Goal: Information Seeking & Learning: Check status

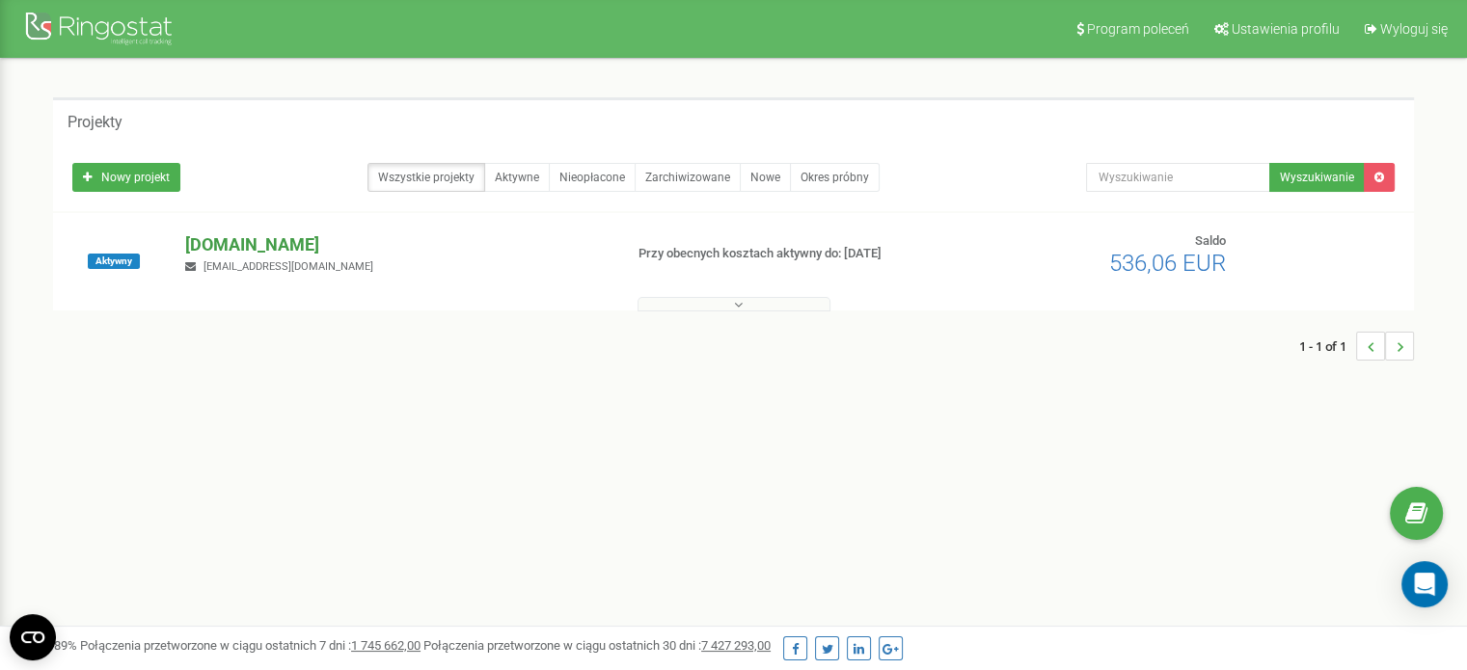
click at [282, 242] on p "[DOMAIN_NAME]" at bounding box center [395, 244] width 421 height 25
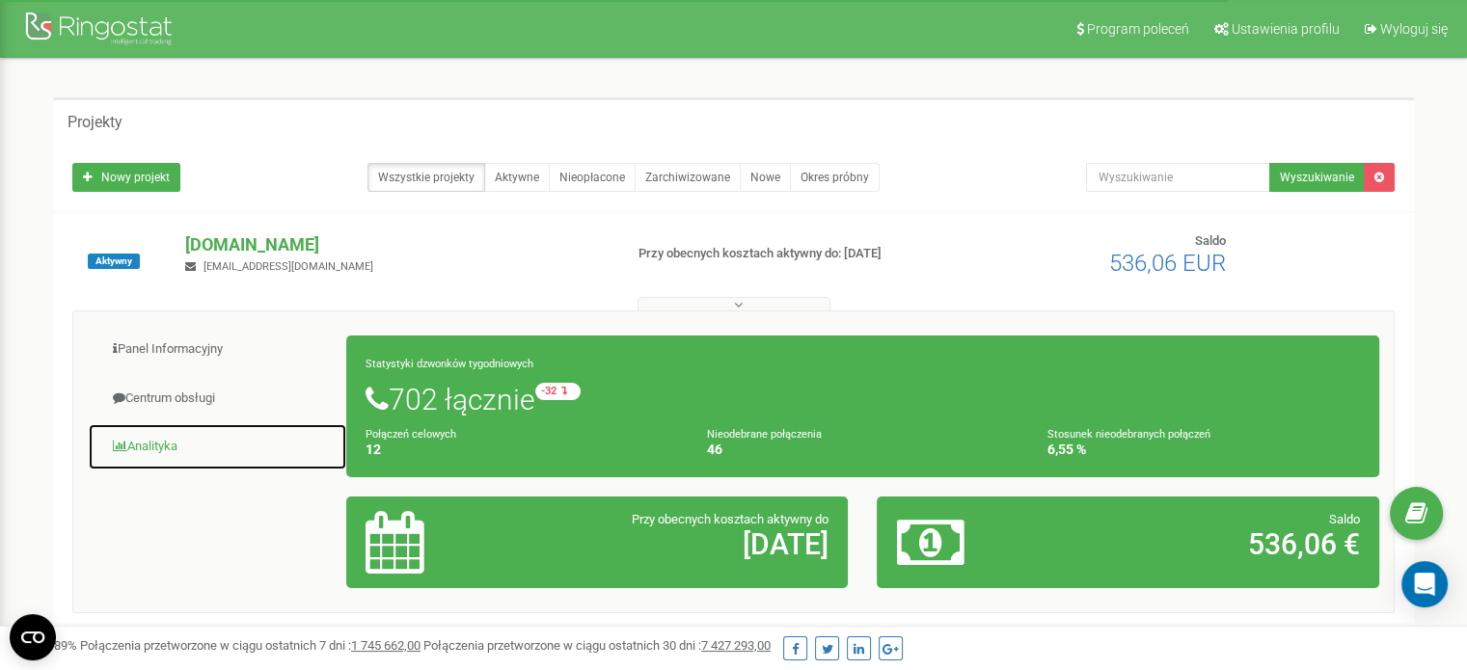
click at [169, 446] on link "Analityka" at bounding box center [217, 446] width 259 height 47
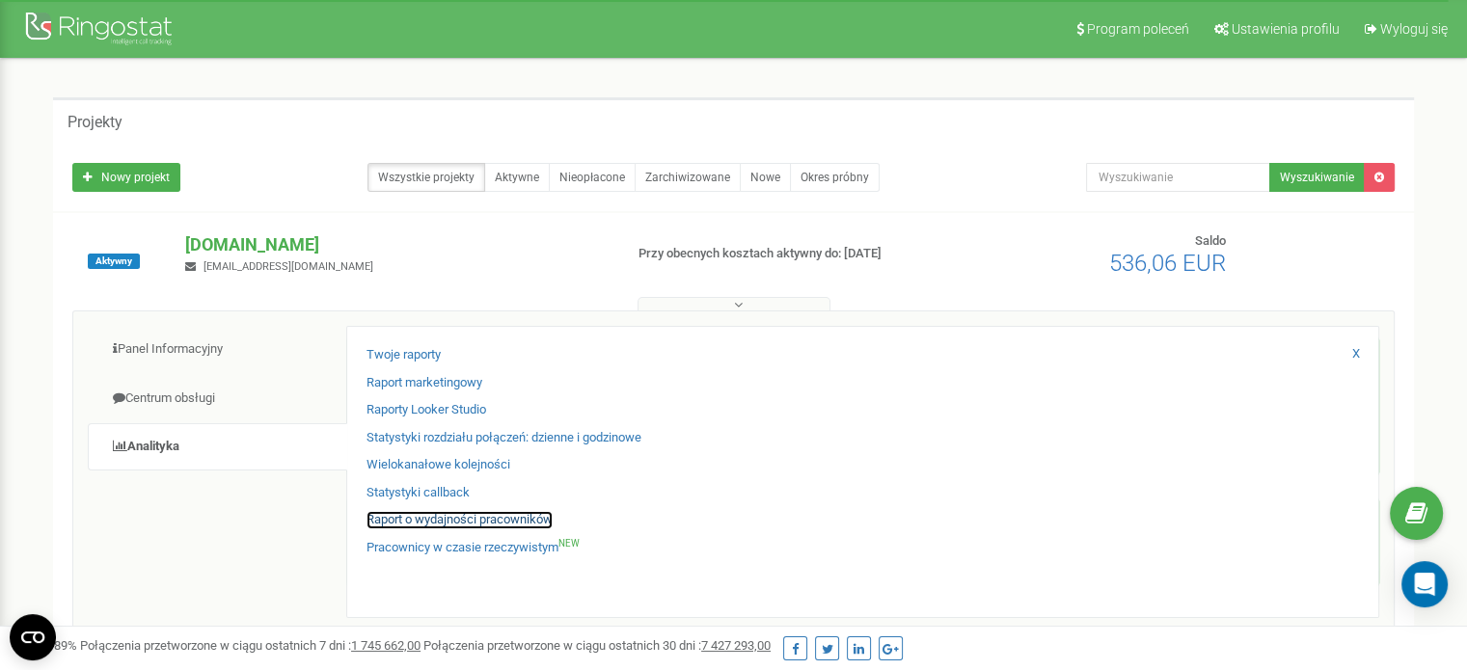
click at [474, 514] on link "Raport o wydajności pracowników" at bounding box center [459, 520] width 186 height 18
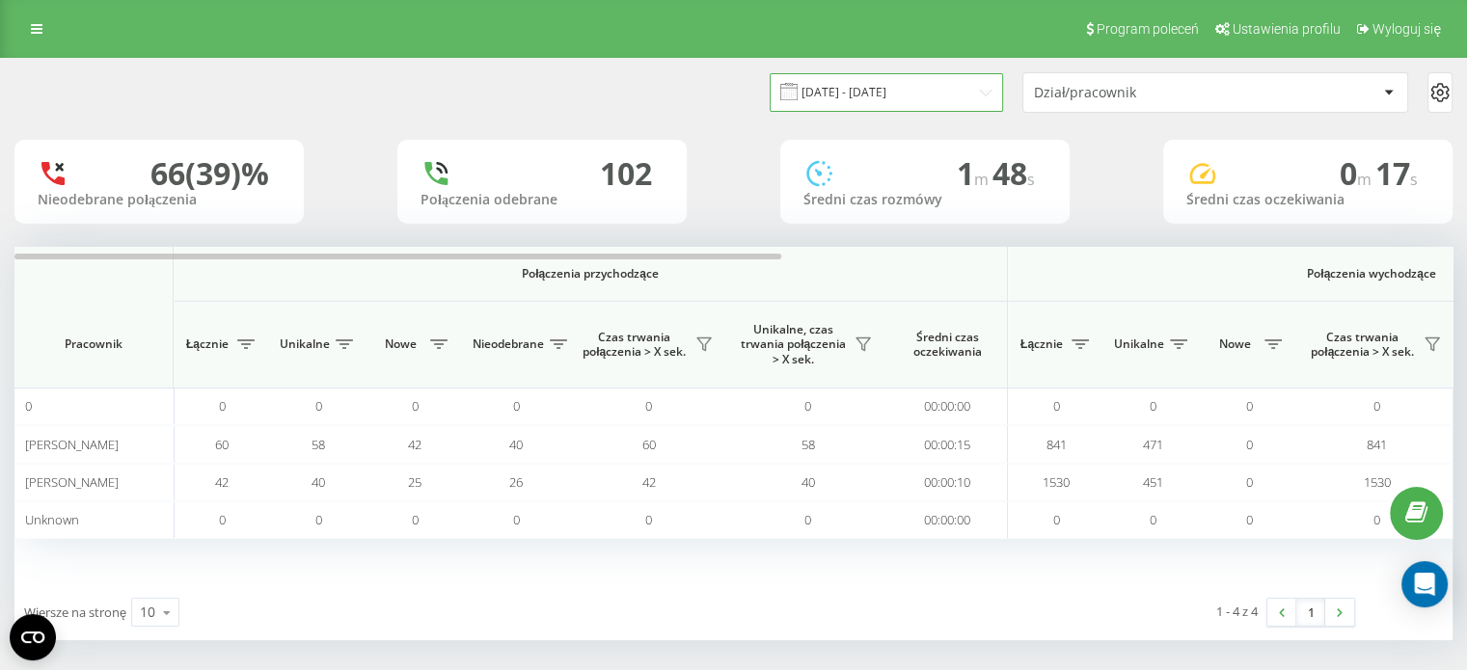
drag, startPoint x: 833, startPoint y: 83, endPoint x: 852, endPoint y: 85, distance: 18.4
click at [835, 83] on input "23.08.2025 - 23.09.2025" at bounding box center [886, 92] width 233 height 38
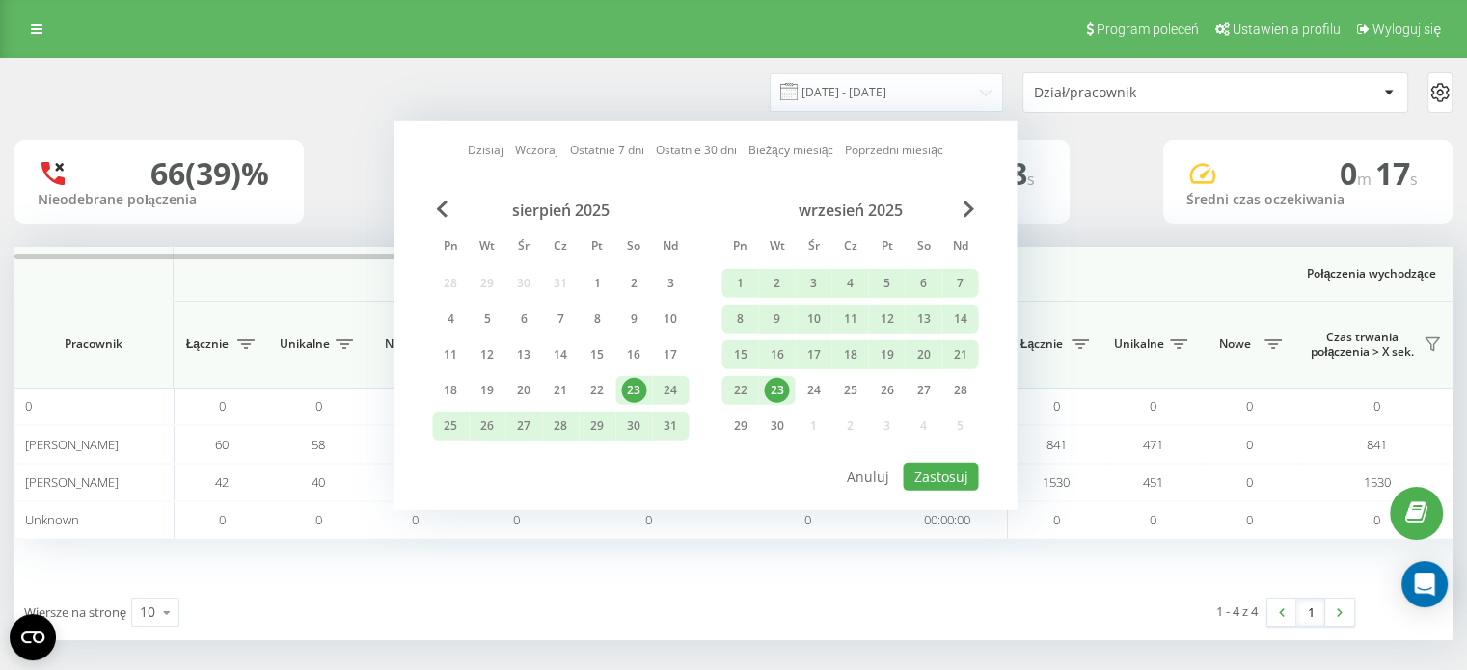
click at [769, 383] on div "23" at bounding box center [776, 390] width 25 height 25
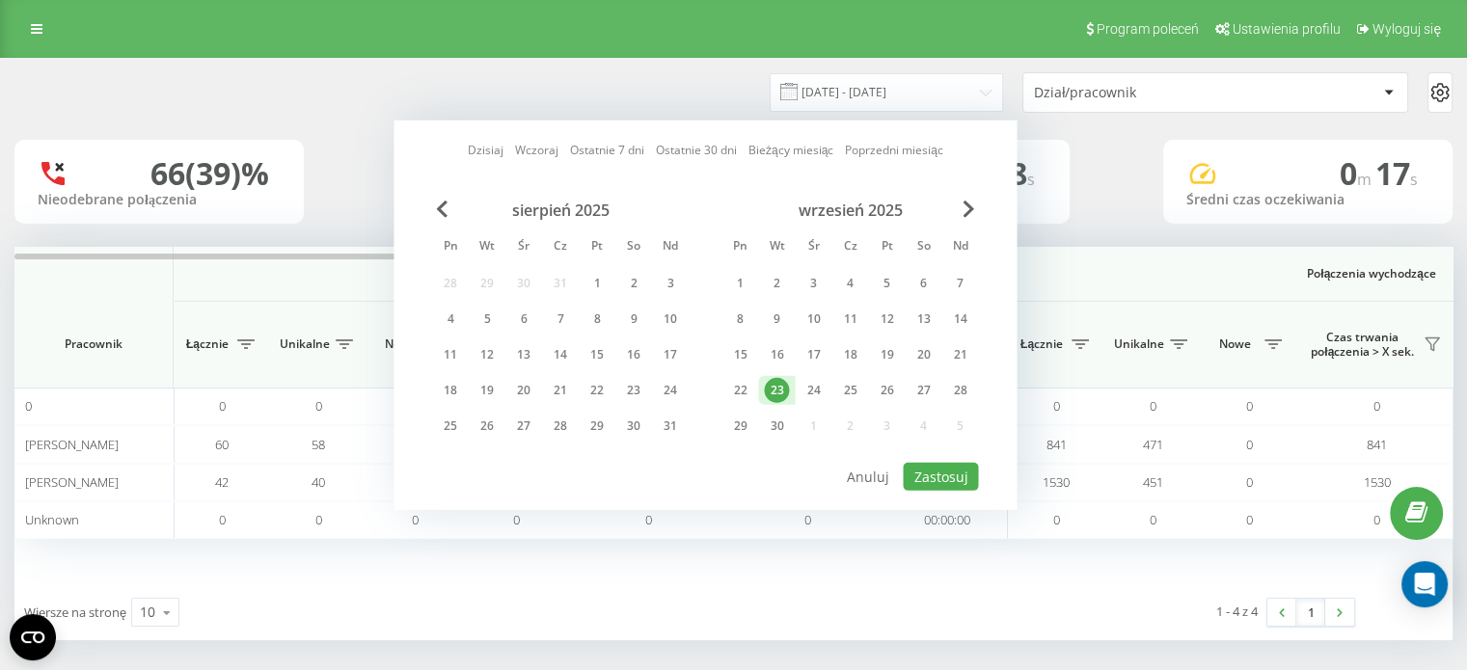
drag, startPoint x: 769, startPoint y: 383, endPoint x: 986, endPoint y: 543, distance: 269.6
click at [771, 385] on div "23" at bounding box center [776, 390] width 25 height 25
click at [957, 463] on button "Zastosuj" at bounding box center [940, 477] width 75 height 28
type input "23.09.2025 - 23.09.2025"
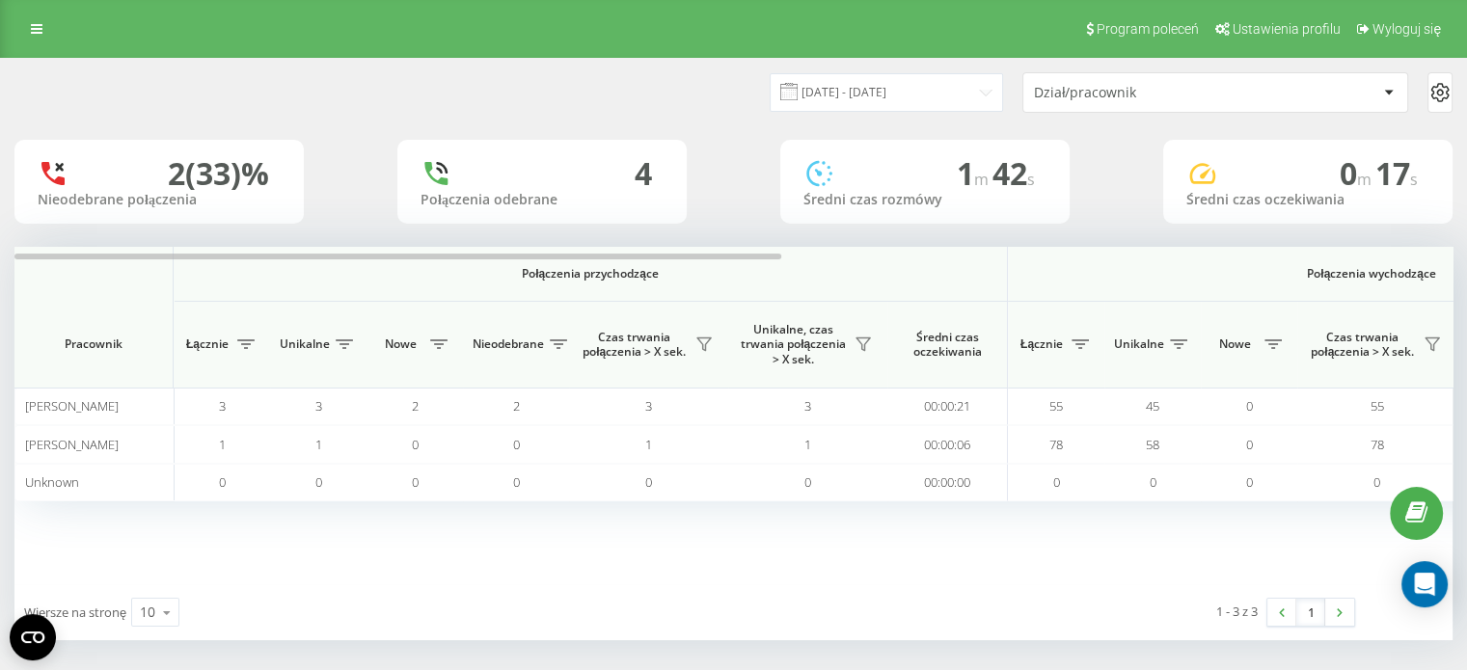
scroll to position [0, 1253]
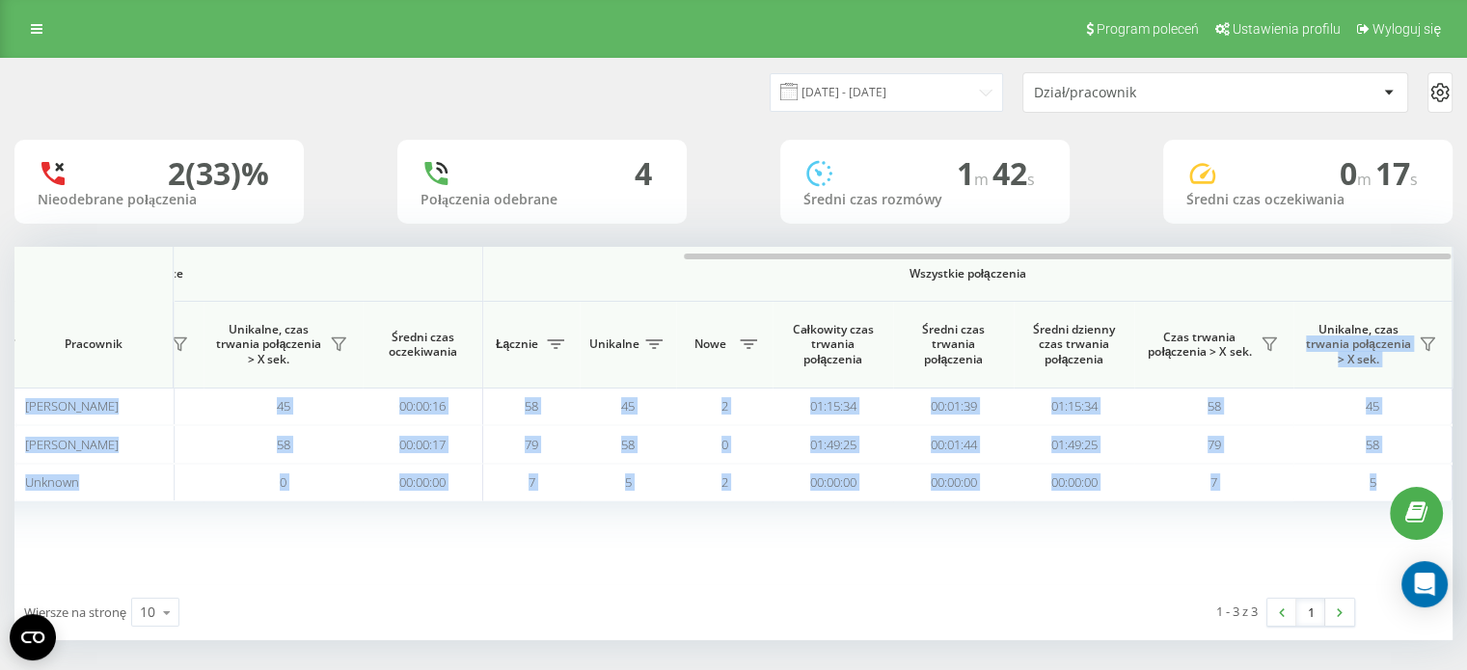
drag, startPoint x: 768, startPoint y: 264, endPoint x: 1419, endPoint y: 308, distance: 652.4
click at [1419, 308] on div "Połączenia przychodzące Połączenia wychodzące Wszystkie połączenia Pracownik Łą…" at bounding box center [733, 416] width 1438 height 338
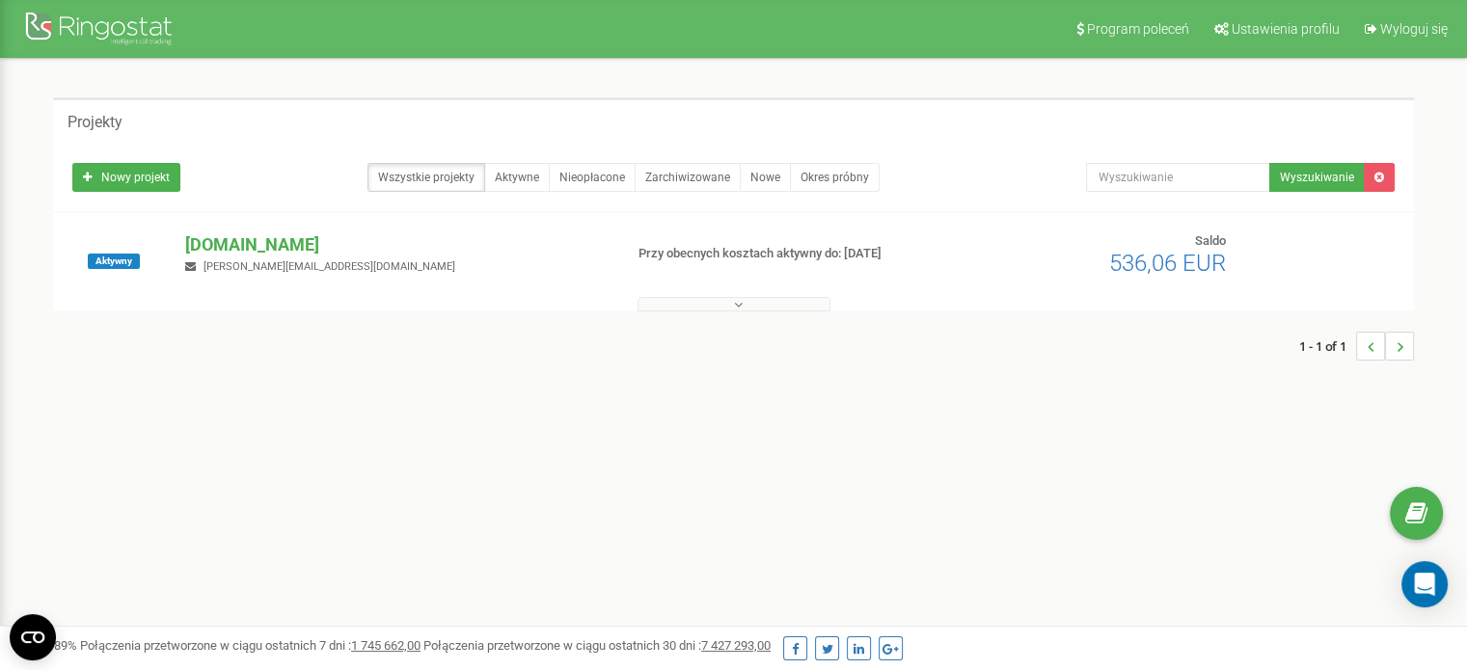
click at [257, 257] on div "[DOMAIN_NAME] [PERSON_NAME][EMAIL_ADDRESS][DOMAIN_NAME]" at bounding box center [396, 253] width 450 height 42
click at [278, 240] on p "[DOMAIN_NAME]" at bounding box center [395, 244] width 421 height 25
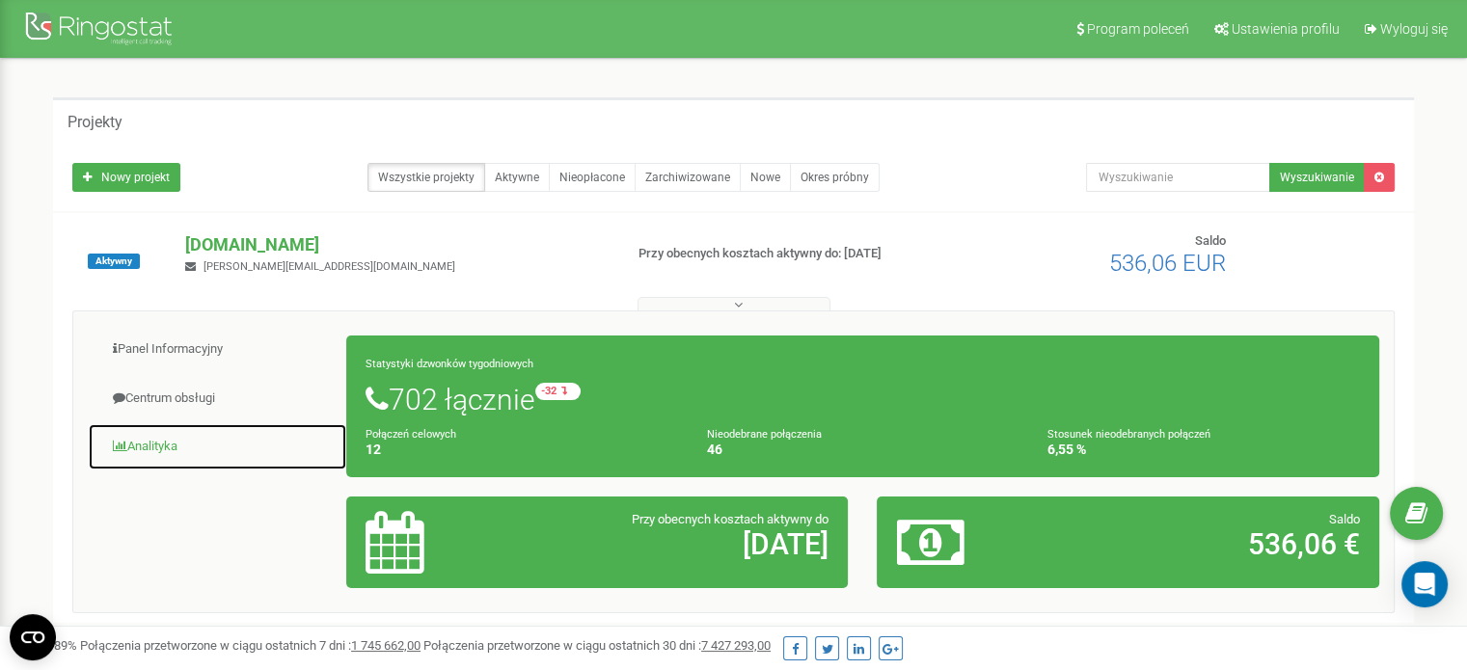
click at [184, 446] on link "Analityka" at bounding box center [217, 446] width 259 height 47
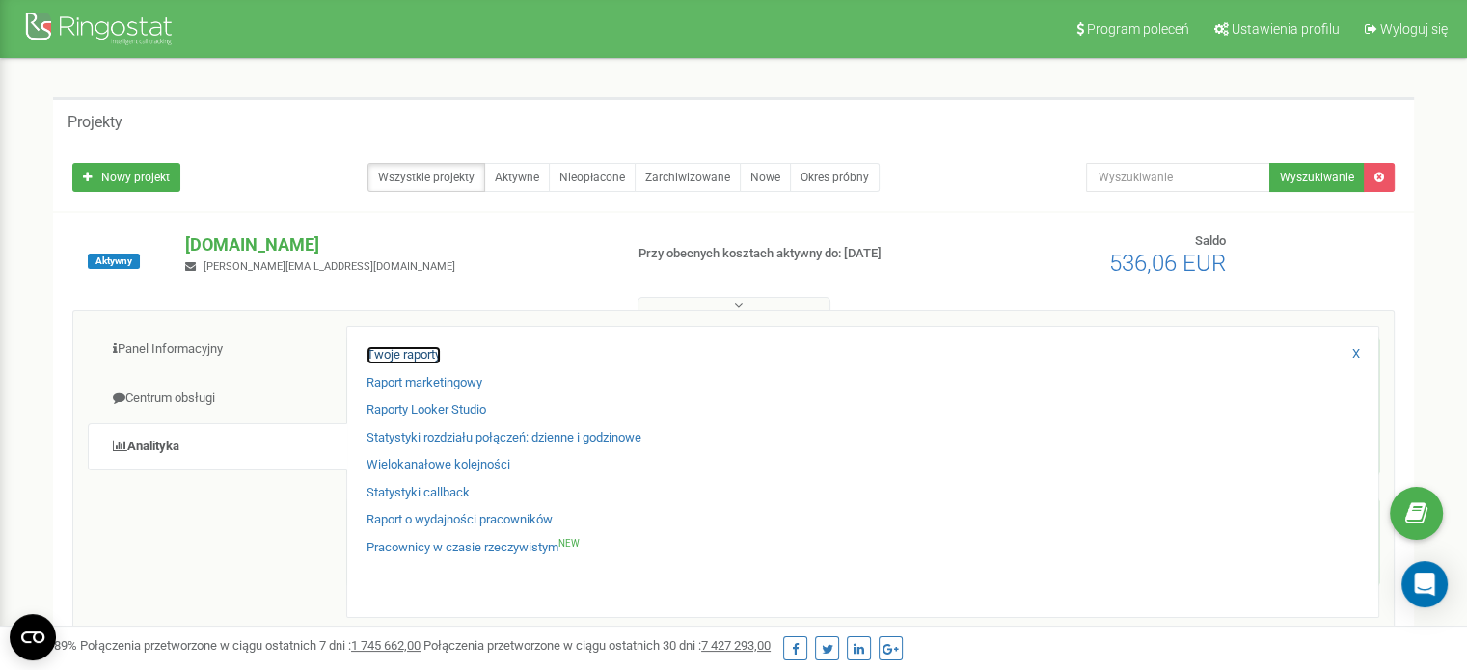
click at [433, 353] on link "Twoje raporty" at bounding box center [403, 355] width 74 height 18
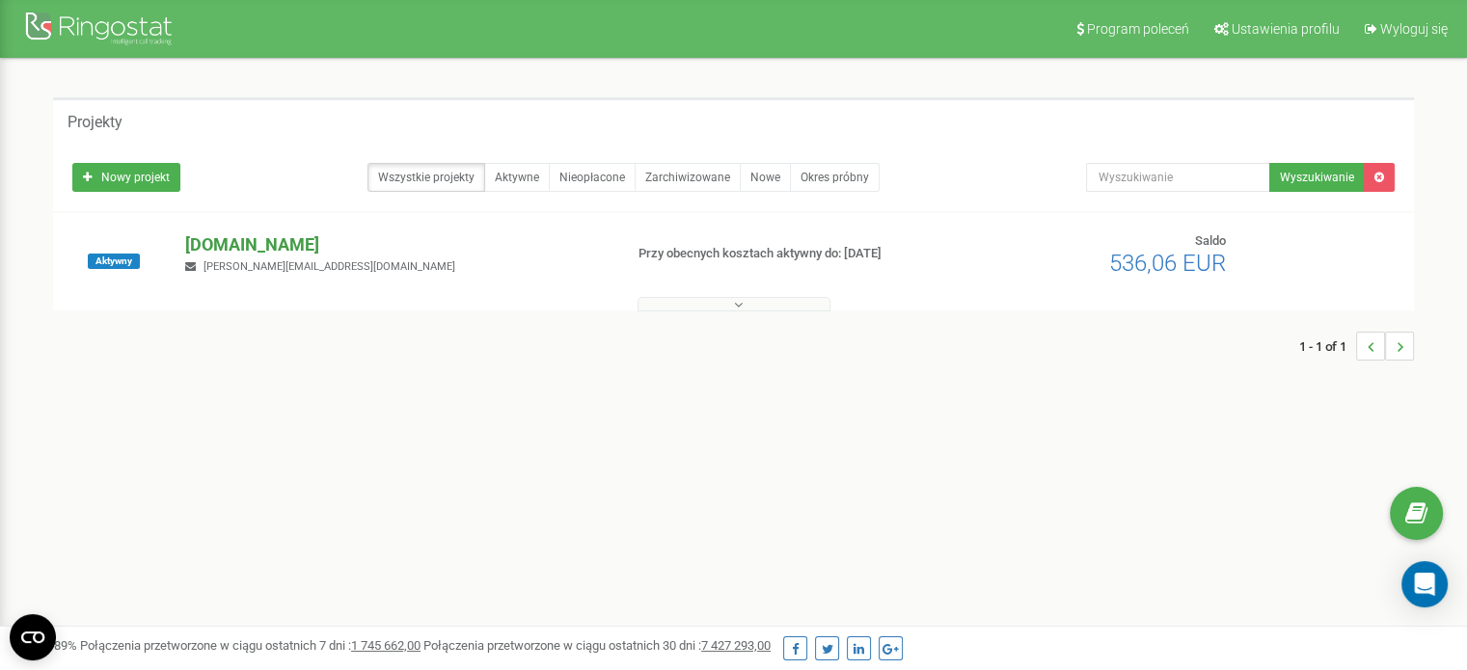
click at [286, 246] on p "[DOMAIN_NAME]" at bounding box center [395, 244] width 421 height 25
click at [299, 252] on p "[DOMAIN_NAME]" at bounding box center [395, 244] width 421 height 25
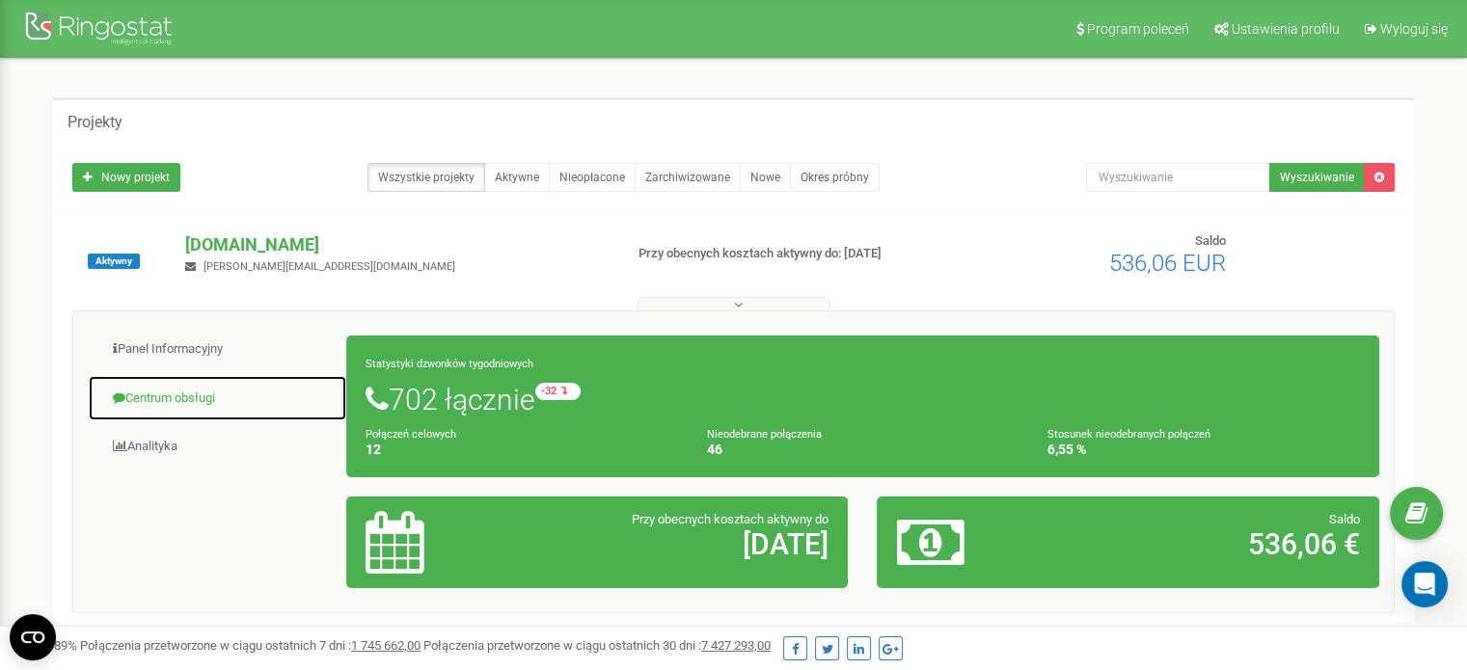
click at [195, 404] on link "Centrum obsługi" at bounding box center [217, 398] width 259 height 47
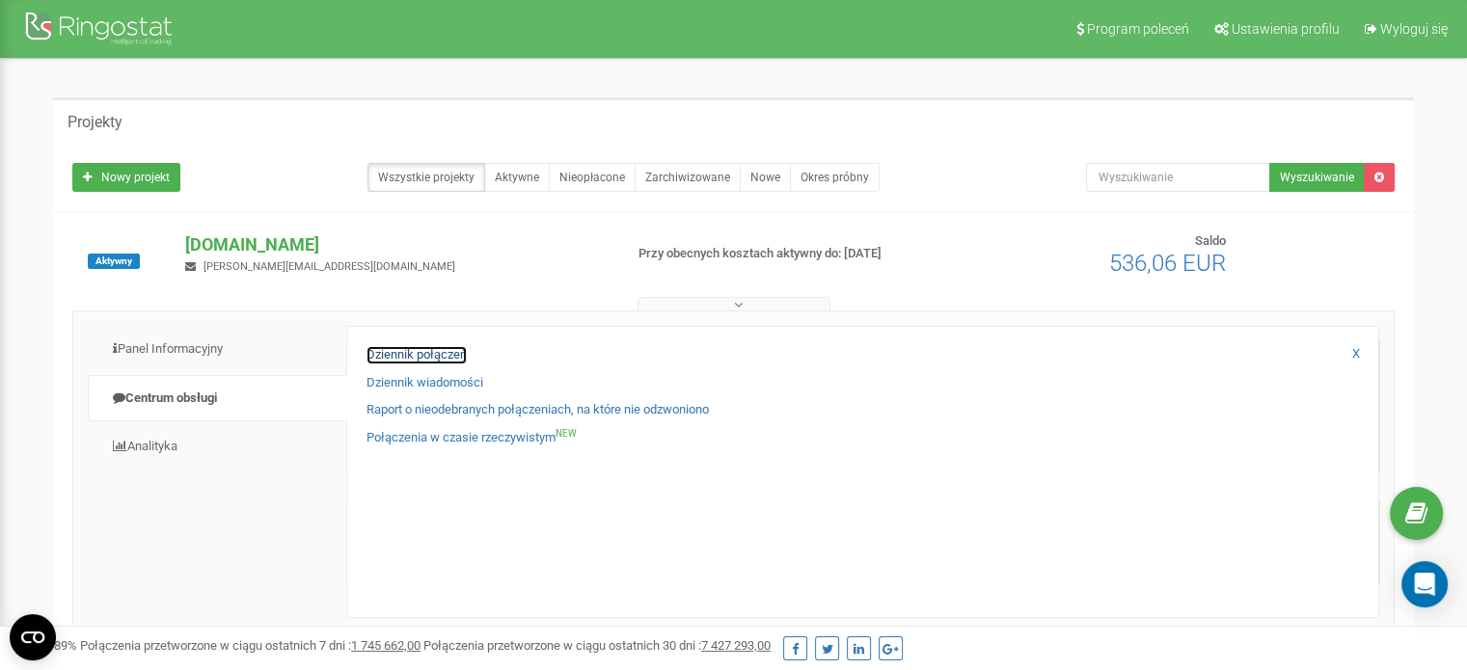
click at [448, 359] on link "Dziennik połączeń" at bounding box center [416, 355] width 100 height 18
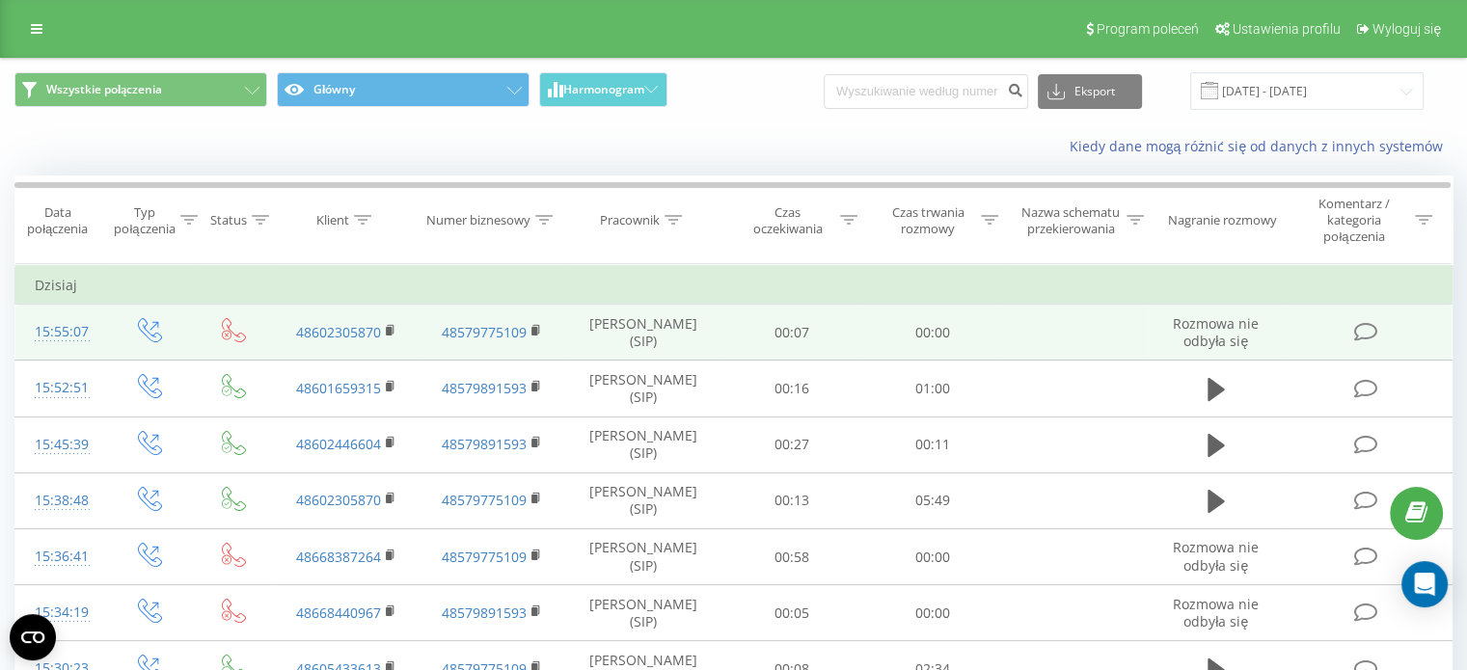
drag, startPoint x: 815, startPoint y: 335, endPoint x: 871, endPoint y: 352, distance: 58.6
click at [816, 335] on td "00:07" at bounding box center [792, 333] width 140 height 56
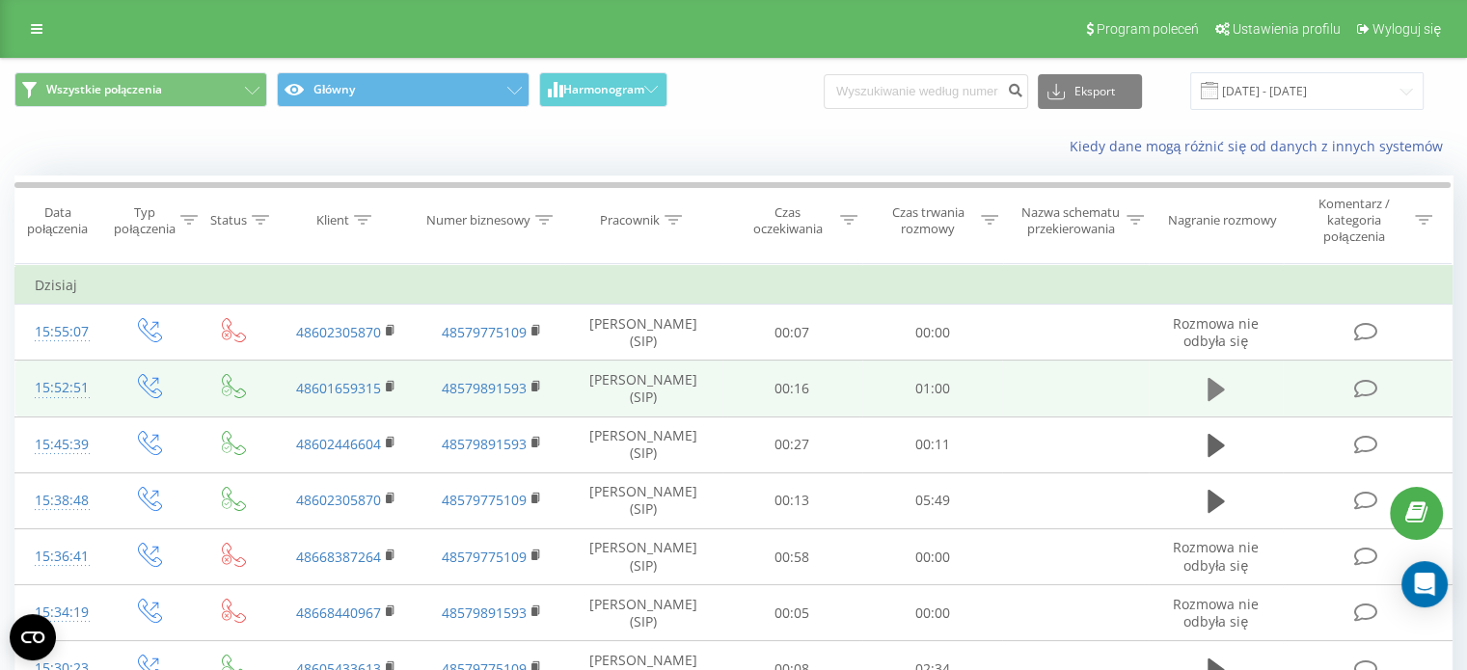
click at [1214, 388] on icon at bounding box center [1215, 389] width 17 height 23
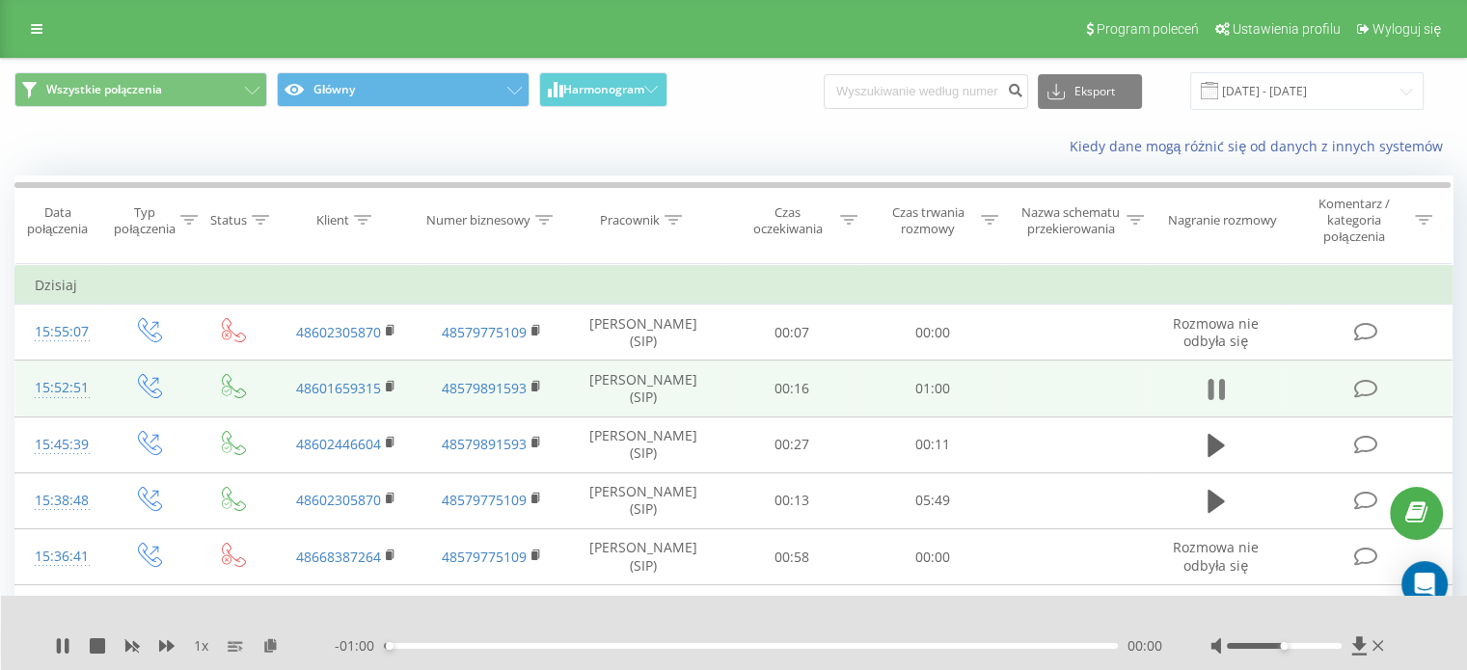
click at [1220, 381] on icon at bounding box center [1215, 389] width 17 height 27
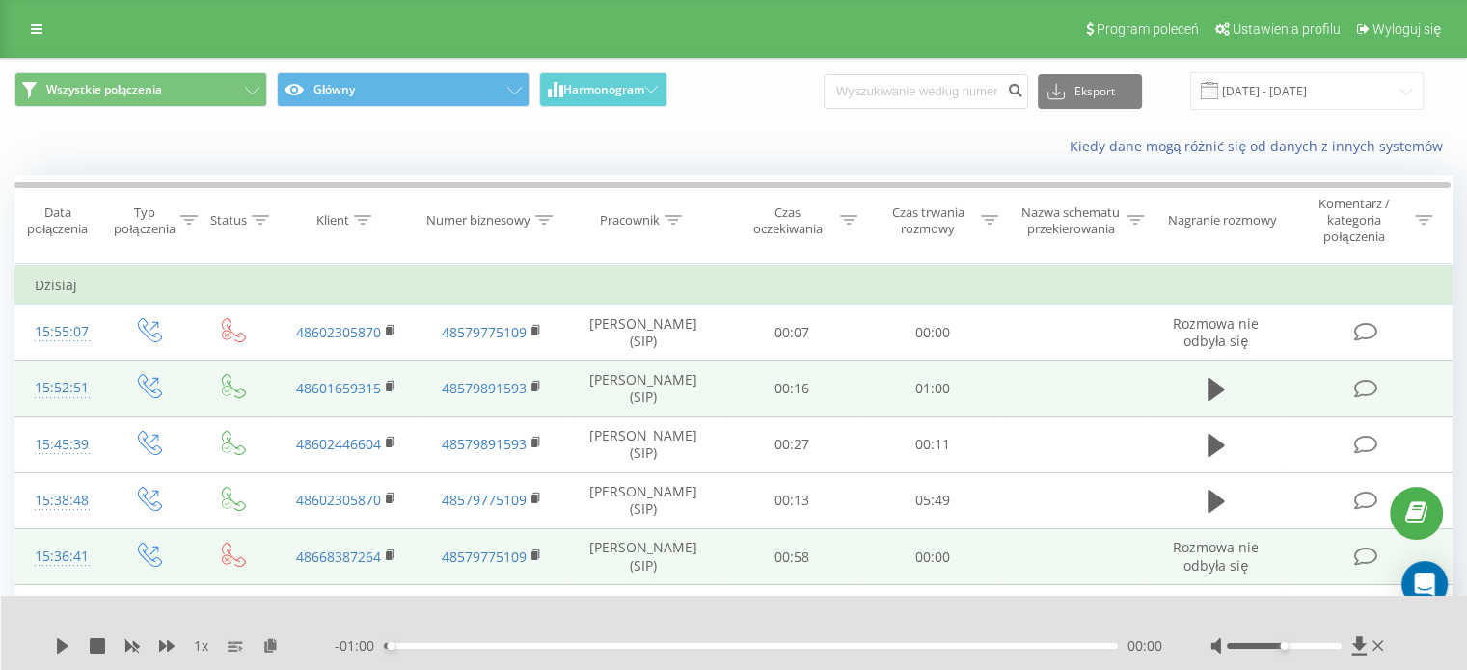
drag, startPoint x: 1200, startPoint y: 494, endPoint x: 1231, endPoint y: 540, distance: 55.6
click at [1200, 494] on td at bounding box center [1216, 501] width 135 height 56
click at [1213, 512] on icon at bounding box center [1215, 501] width 17 height 27
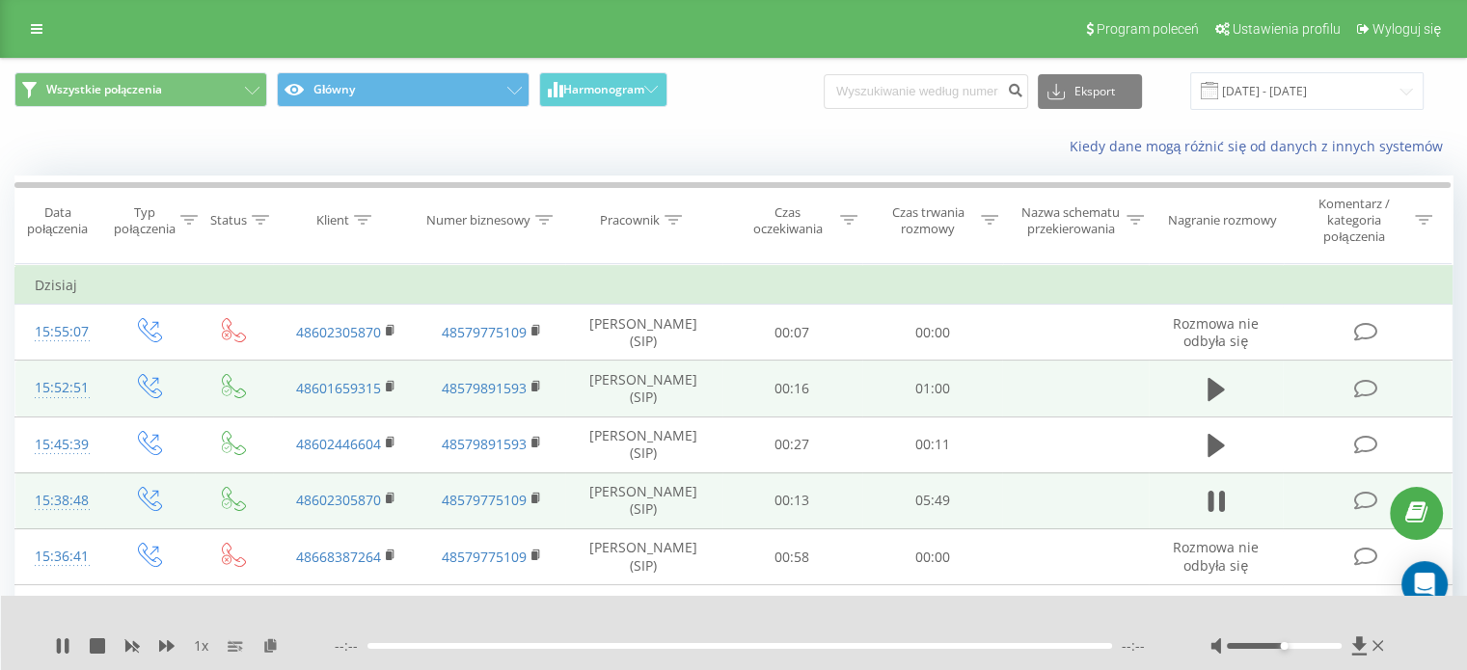
click at [1008, 488] on td at bounding box center [1075, 501] width 146 height 56
click at [1007, 490] on td at bounding box center [1075, 501] width 146 height 56
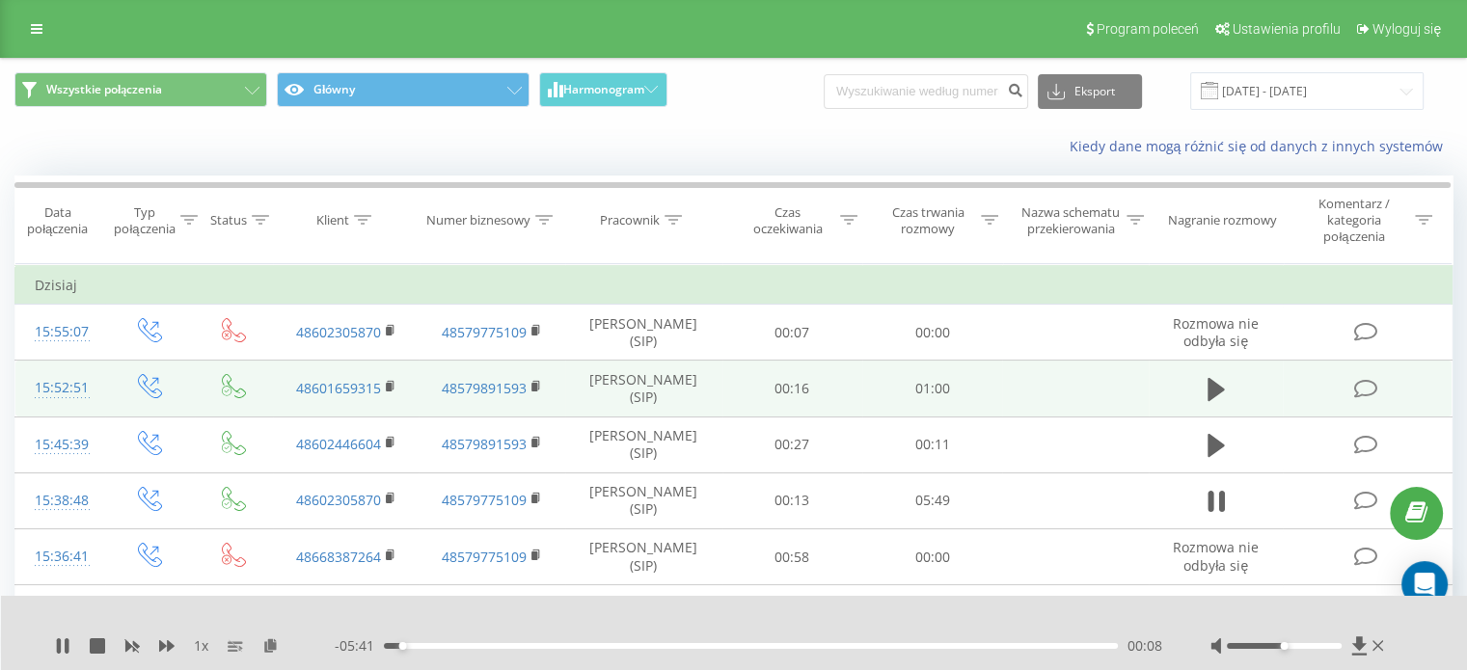
click at [1243, 638] on div at bounding box center [1298, 645] width 177 height 19
drag, startPoint x: 1273, startPoint y: 645, endPoint x: 1259, endPoint y: 641, distance: 14.0
click at [1259, 641] on div at bounding box center [1298, 645] width 177 height 19
click at [1250, 642] on div at bounding box center [1298, 645] width 177 height 19
click at [1262, 646] on div at bounding box center [1284, 646] width 115 height 6
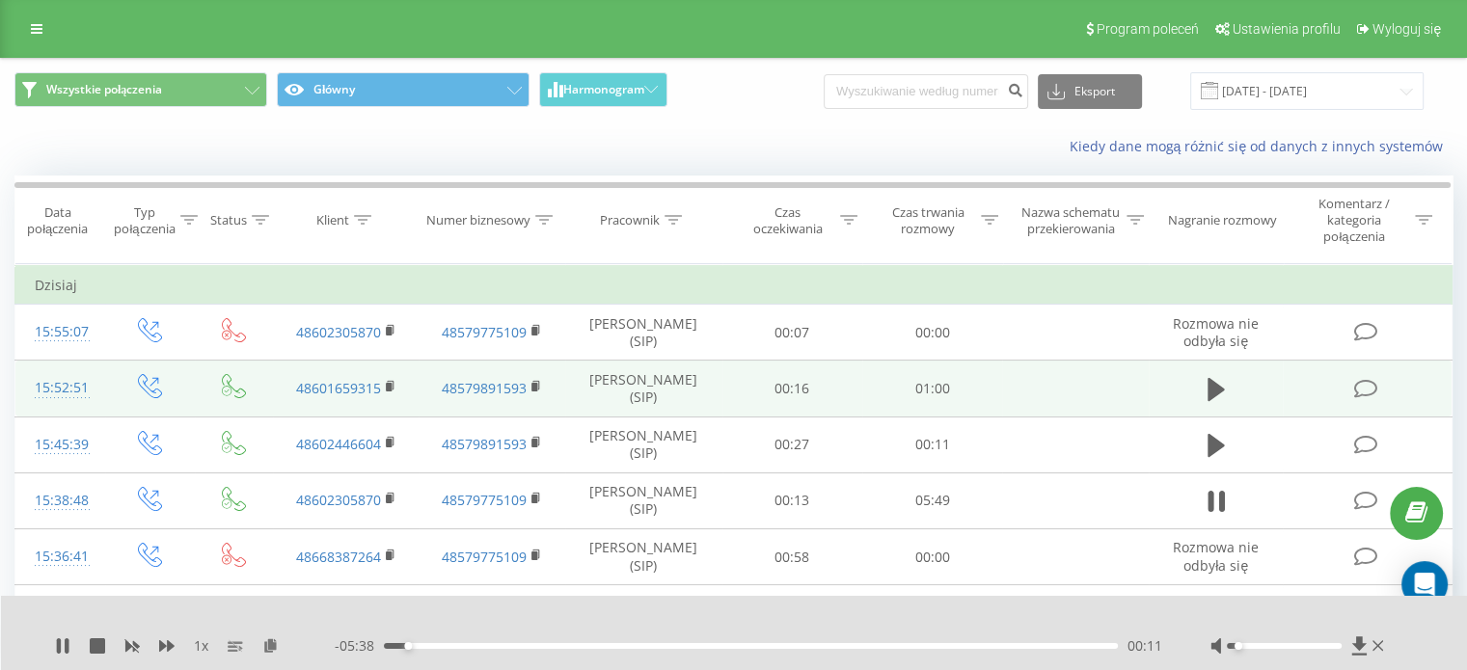
drag, startPoint x: 1250, startPoint y: 646, endPoint x: 1215, endPoint y: 636, distance: 36.0
click at [1211, 641] on div at bounding box center [1298, 645] width 177 height 19
click at [1243, 649] on div at bounding box center [1298, 645] width 177 height 19
click at [473, 647] on div "00:42" at bounding box center [751, 646] width 734 height 6
click at [515, 644] on div "00:44" at bounding box center [751, 646] width 734 height 6
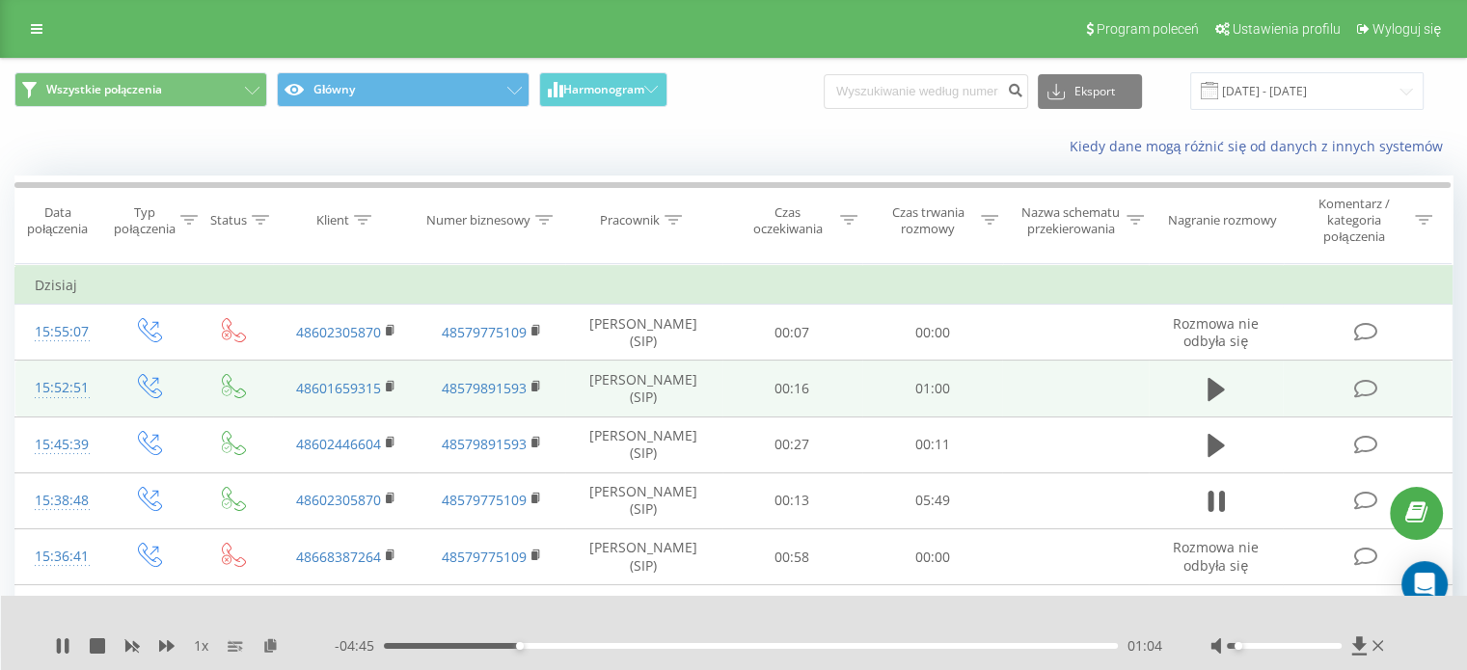
click at [958, 646] on div "01:04" at bounding box center [751, 646] width 734 height 6
click at [991, 640] on div "- 01:13 04:37 04:37" at bounding box center [748, 645] width 827 height 19
click at [1006, 651] on div "- 01:12 04:37 04:37" at bounding box center [748, 645] width 827 height 19
click at [1013, 646] on div "04:38" at bounding box center [751, 646] width 734 height 6
click at [899, 645] on div "04:05" at bounding box center [751, 646] width 734 height 6
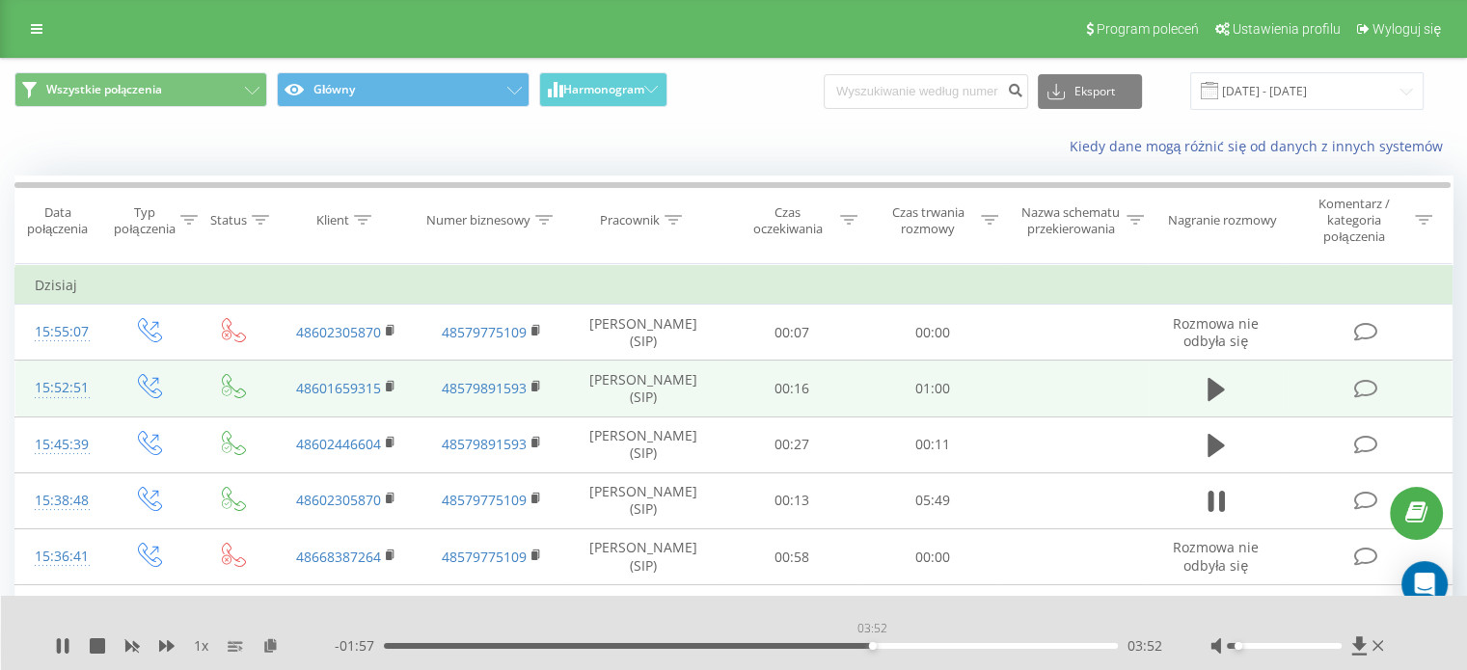
click at [872, 643] on div "03:52" at bounding box center [751, 646] width 734 height 6
click at [829, 640] on div "- 01:54 03:55 03:55" at bounding box center [748, 645] width 827 height 19
click at [832, 649] on div "- 01:53 03:56 03:56" at bounding box center [748, 645] width 827 height 19
click at [834, 643] on div "03:56" at bounding box center [751, 646] width 734 height 6
click at [809, 647] on div "03:23" at bounding box center [751, 646] width 734 height 6
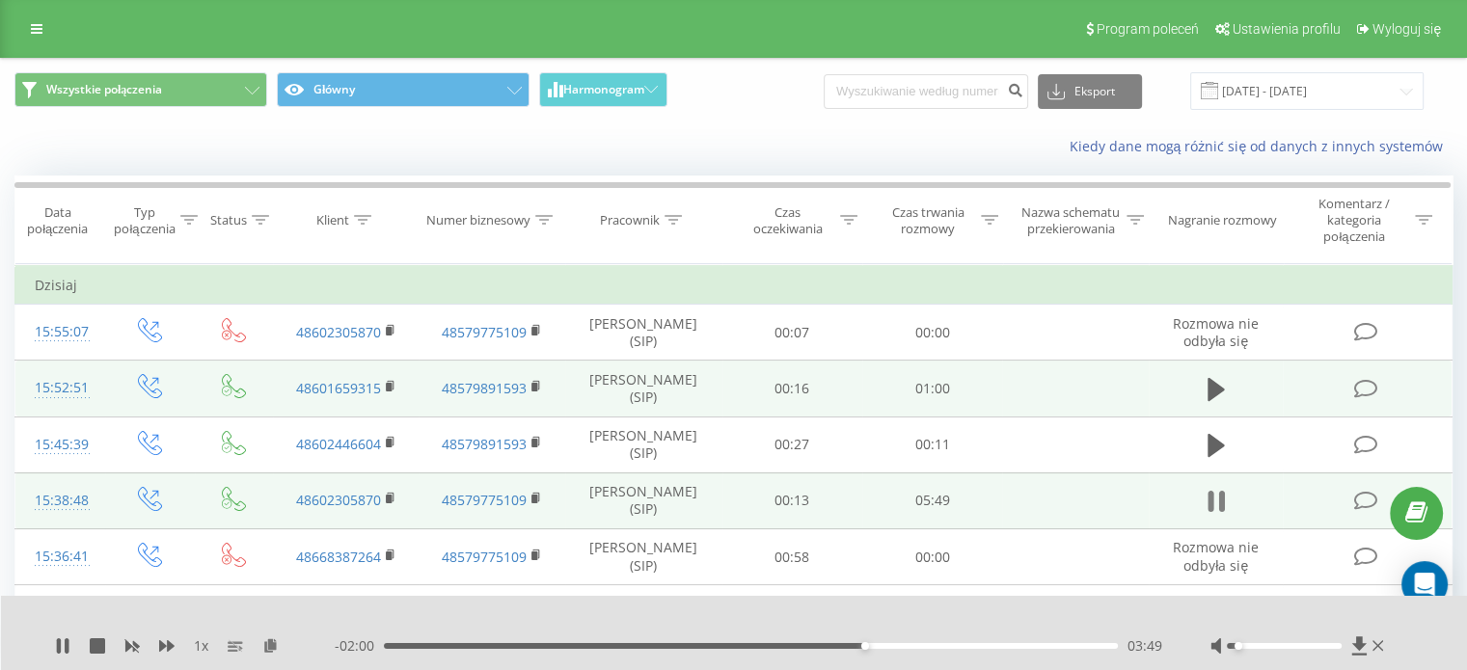
click at [1228, 501] on button at bounding box center [1216, 501] width 29 height 29
